Goal: Task Accomplishment & Management: Manage account settings

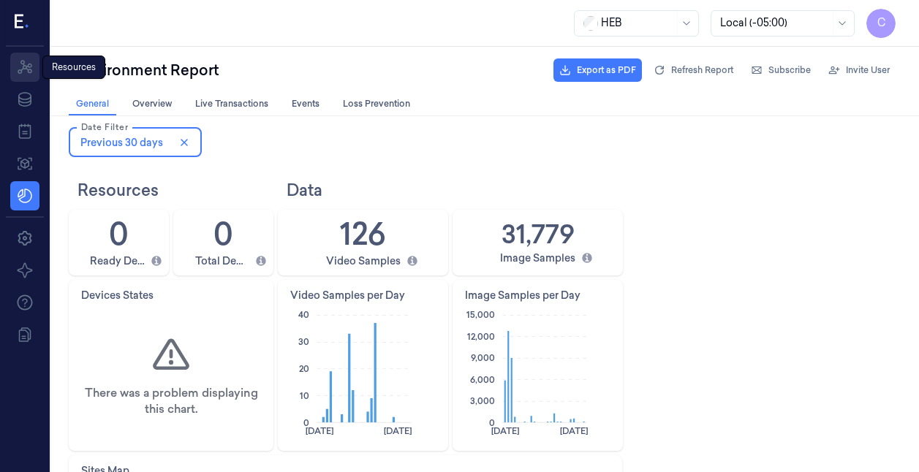
click at [23, 61] on icon at bounding box center [25, 67] width 15 height 14
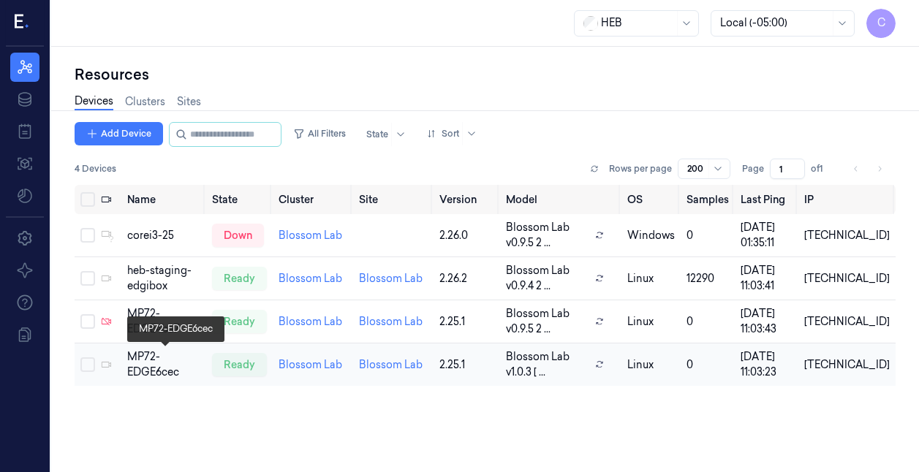
click at [148, 368] on div "MP72-EDGE6cec" at bounding box center [163, 364] width 73 height 31
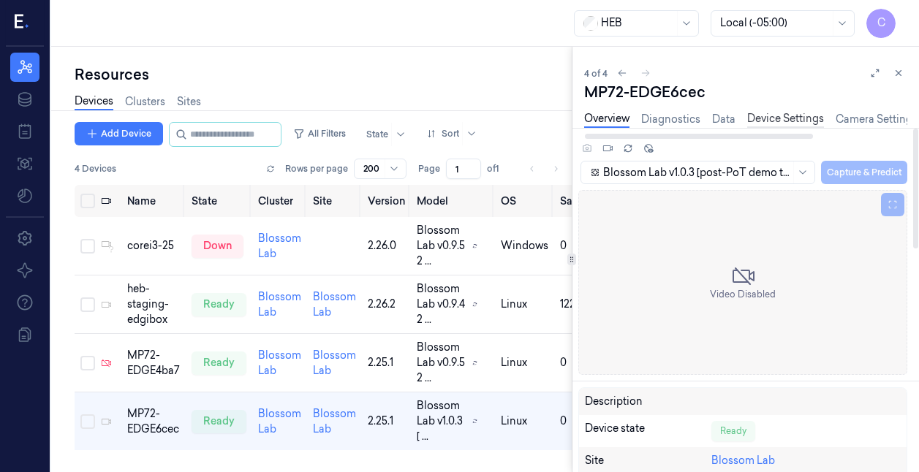
click at [781, 120] on link "Device Settings" at bounding box center [785, 119] width 77 height 17
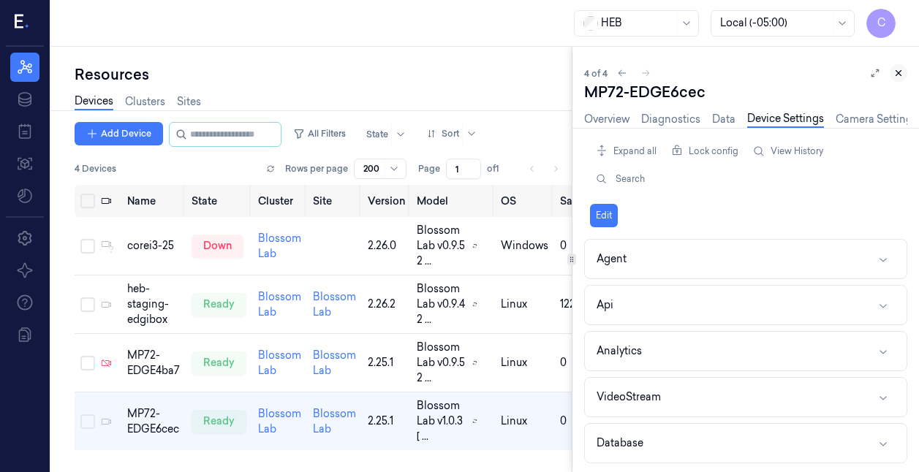
click at [899, 73] on icon at bounding box center [898, 73] width 5 height 5
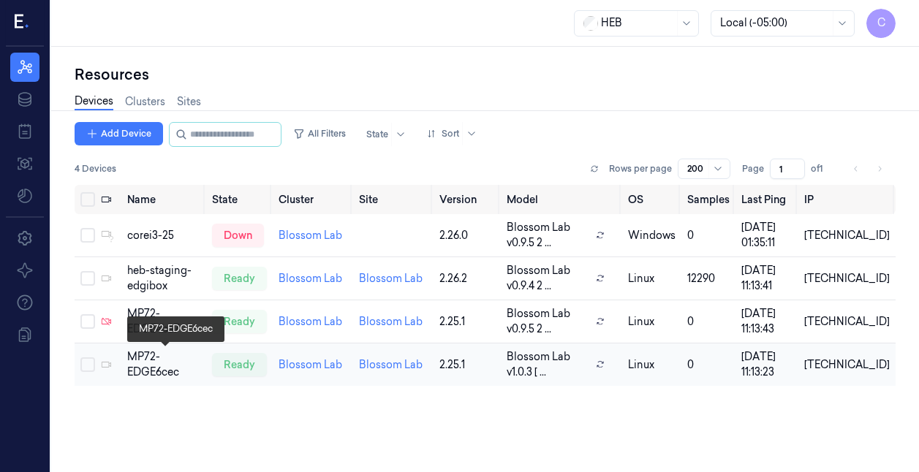
click at [149, 358] on div "MP72-EDGE6cec" at bounding box center [163, 364] width 73 height 31
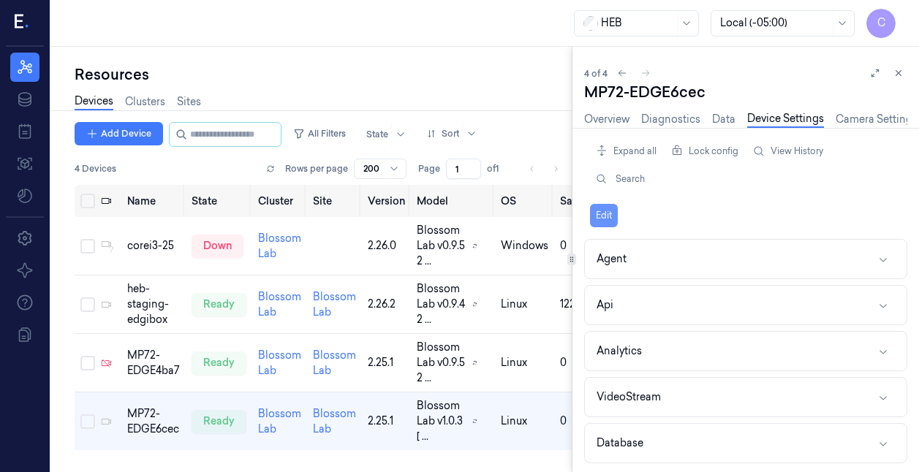
click at [606, 214] on button "Edit" at bounding box center [604, 215] width 28 height 23
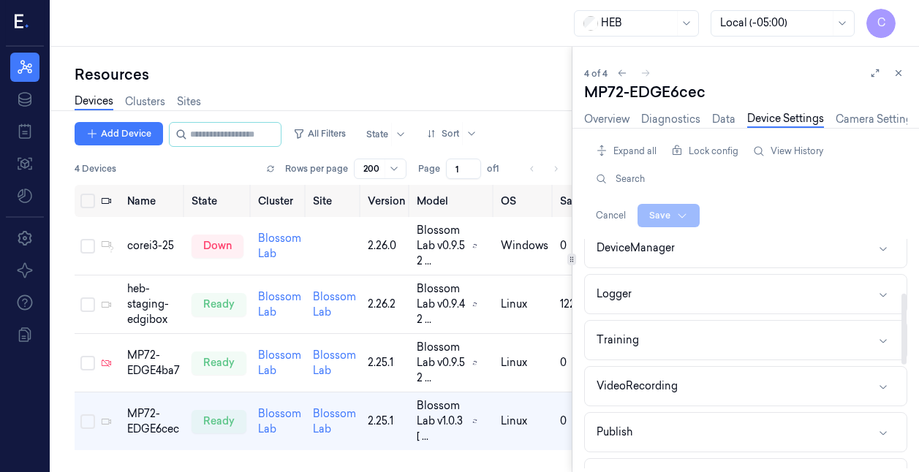
scroll to position [507, 0]
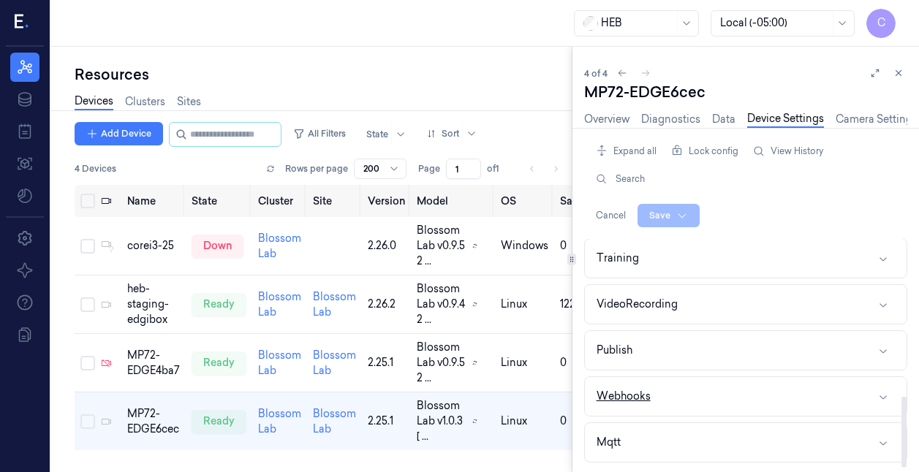
click at [749, 396] on button "Webhooks" at bounding box center [746, 396] width 322 height 39
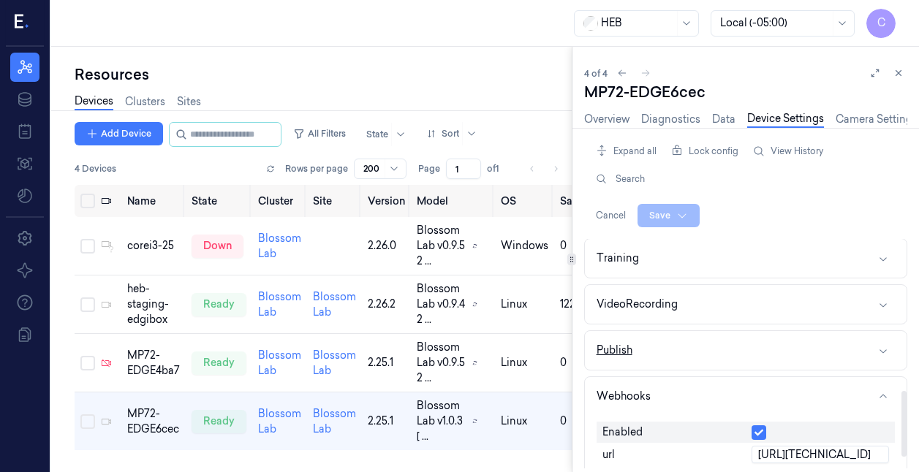
scroll to position [570, 0]
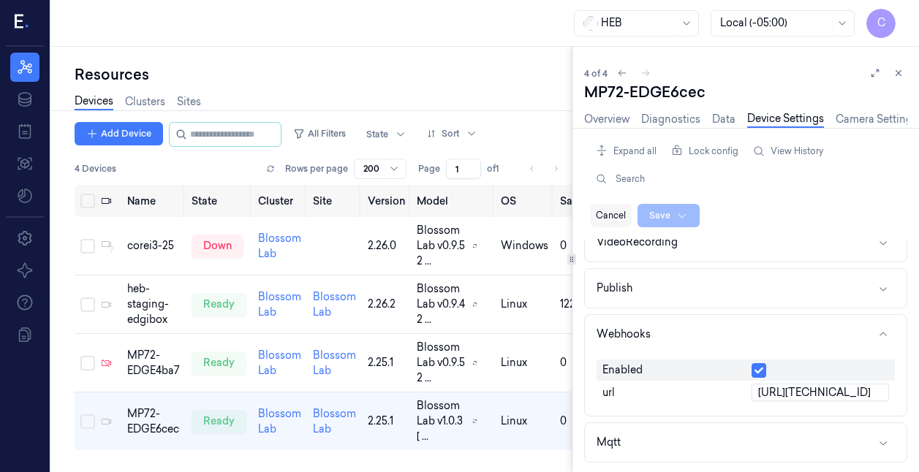
click at [609, 216] on button "Cancel" at bounding box center [611, 215] width 42 height 23
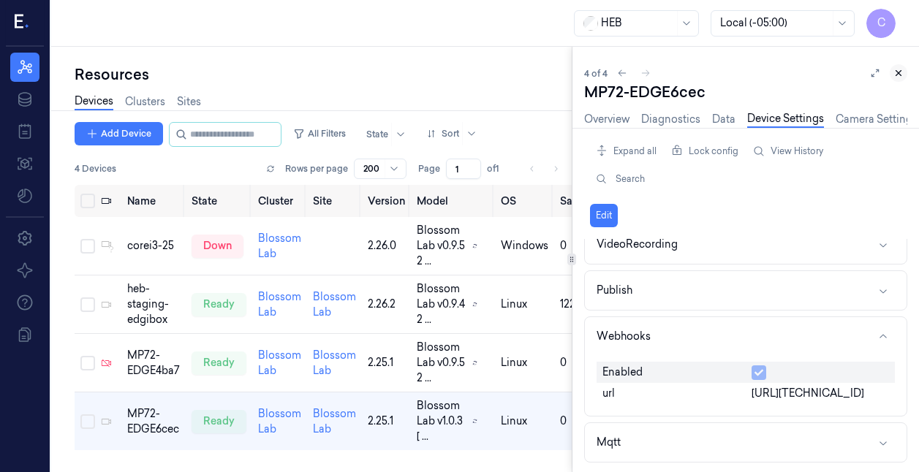
click at [898, 73] on icon at bounding box center [898, 73] width 5 height 5
